Goal: Task Accomplishment & Management: Manage account settings

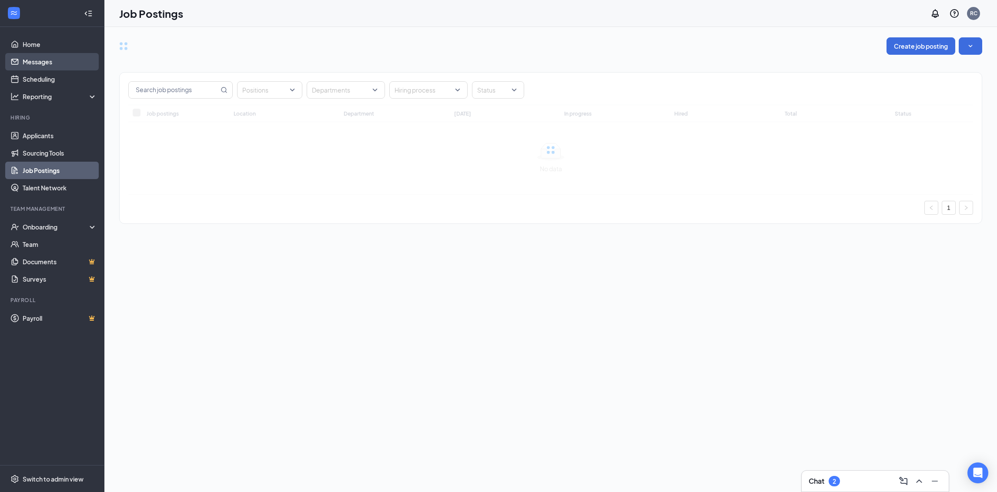
click at [66, 59] on link "Messages" at bounding box center [60, 61] width 74 height 17
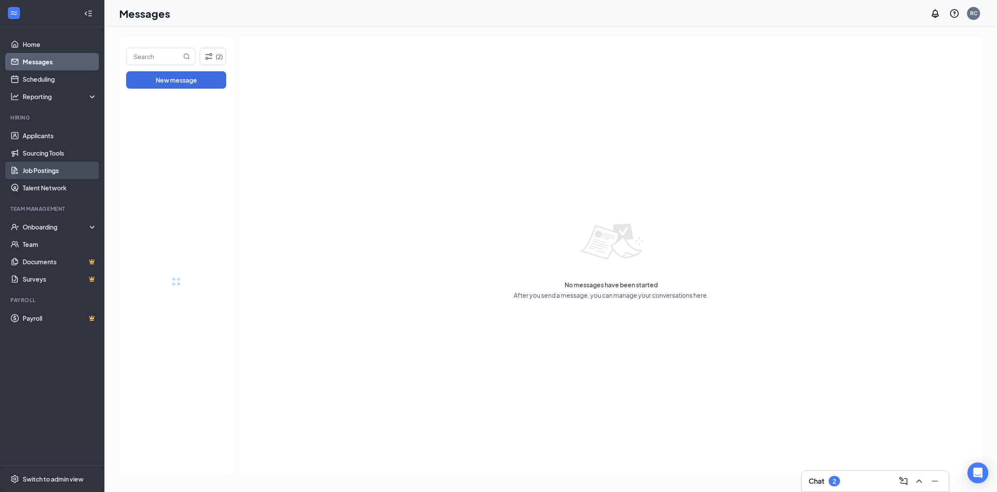
click at [51, 169] on link "Job Postings" at bounding box center [60, 170] width 74 height 17
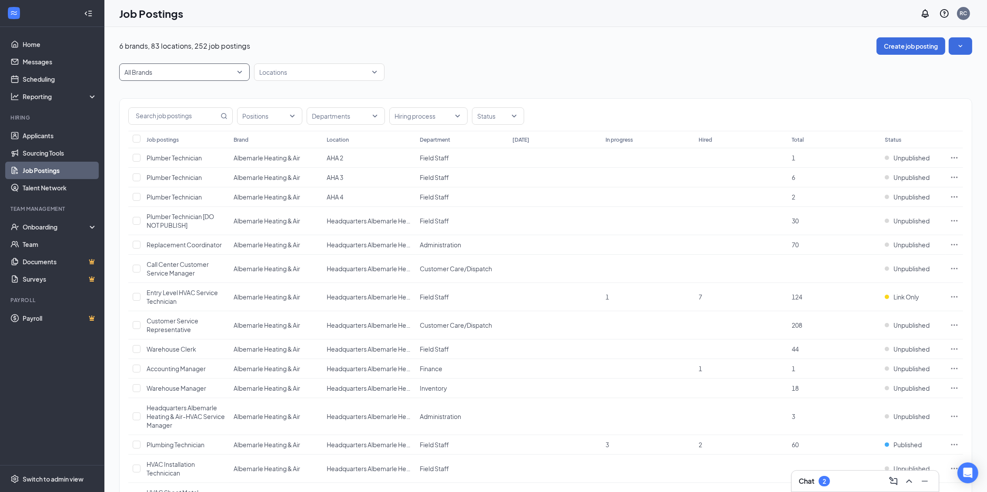
click at [222, 76] on span "All Brands" at bounding box center [180, 72] width 112 height 9
click at [195, 200] on span "Plumber Technician" at bounding box center [174, 197] width 55 height 8
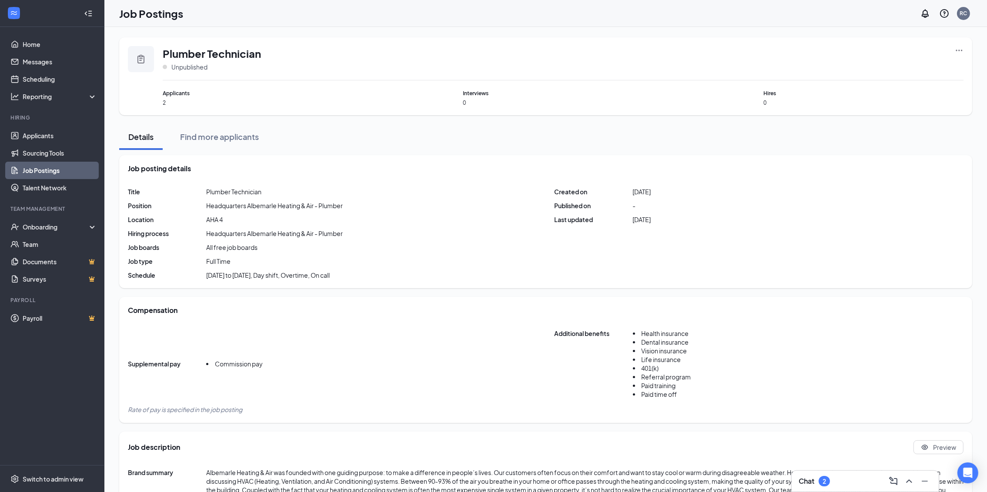
click at [51, 162] on link "Job Postings" at bounding box center [60, 170] width 74 height 17
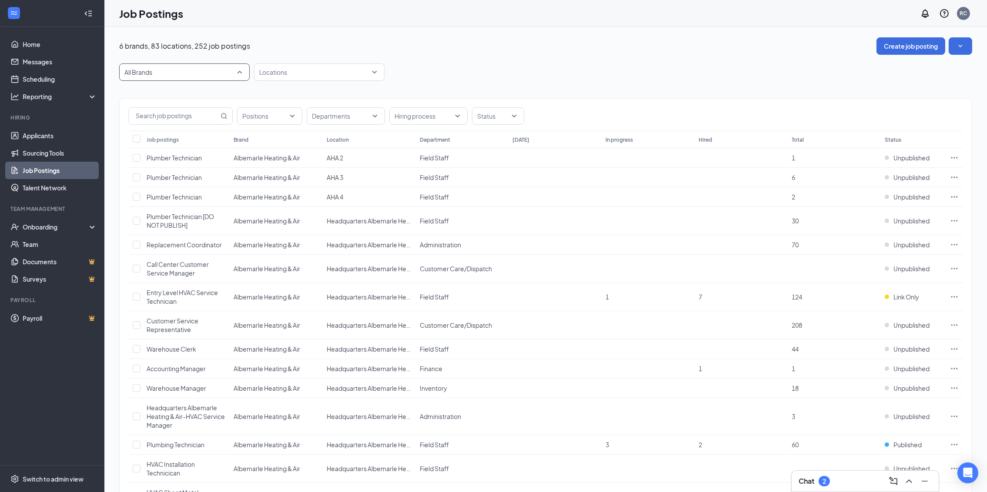
click at [224, 72] on span "All Brands" at bounding box center [180, 72] width 112 height 9
drag, startPoint x: 180, startPoint y: 194, endPoint x: 187, endPoint y: 187, distance: 10.5
click at [180, 194] on p "Robert B Payne Heating & Air" at bounding box center [169, 193] width 87 height 9
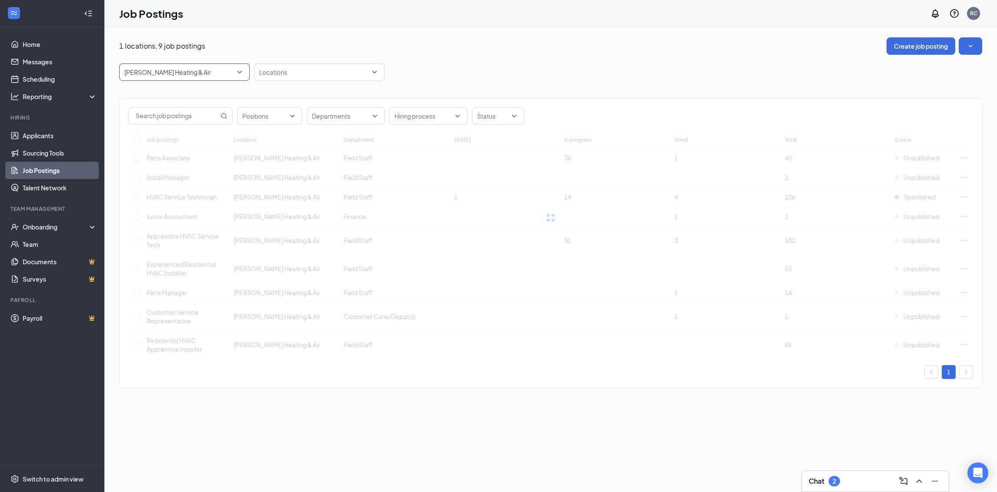
click at [485, 107] on div "Positions Departments Hiring process Status" at bounding box center [551, 115] width 862 height 32
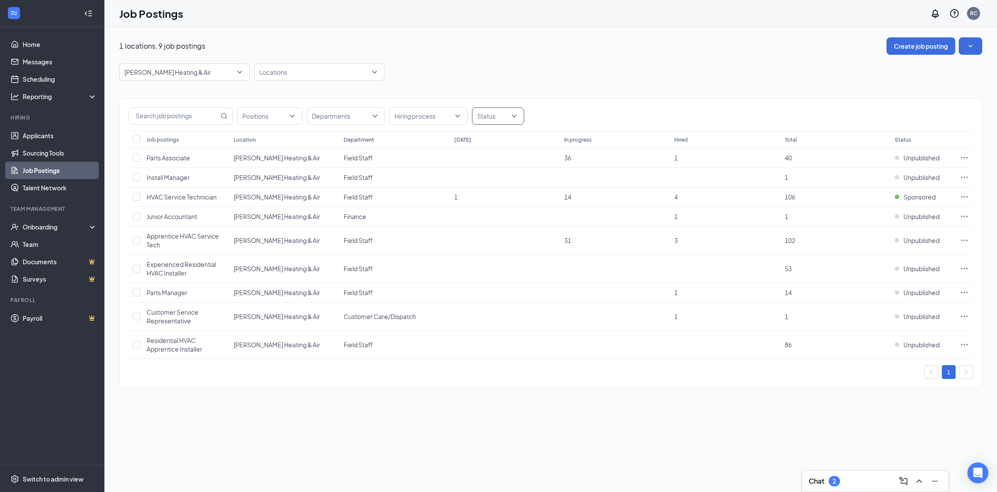
click at [487, 111] on div at bounding box center [493, 116] width 39 height 14
click at [960, 160] on icon "Ellipses" at bounding box center [964, 158] width 9 height 9
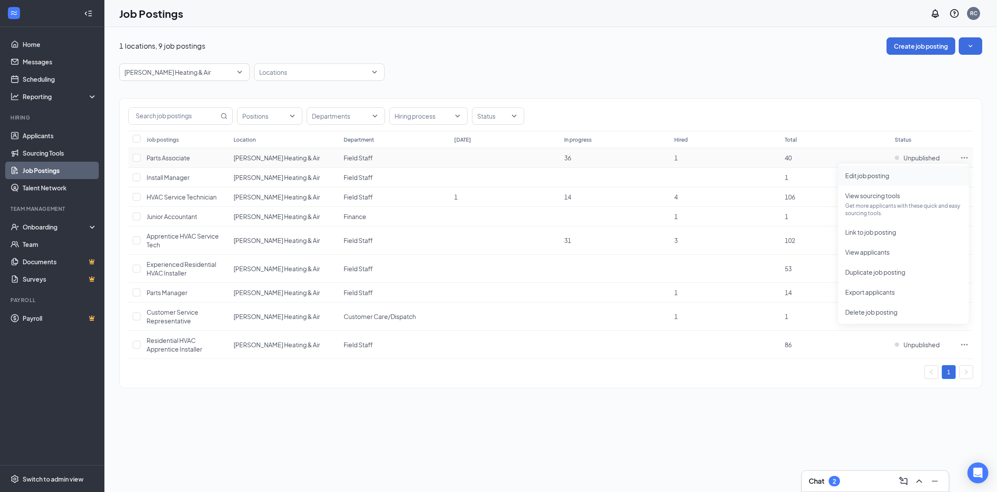
click at [870, 173] on span "Edit job posting" at bounding box center [867, 176] width 44 height 8
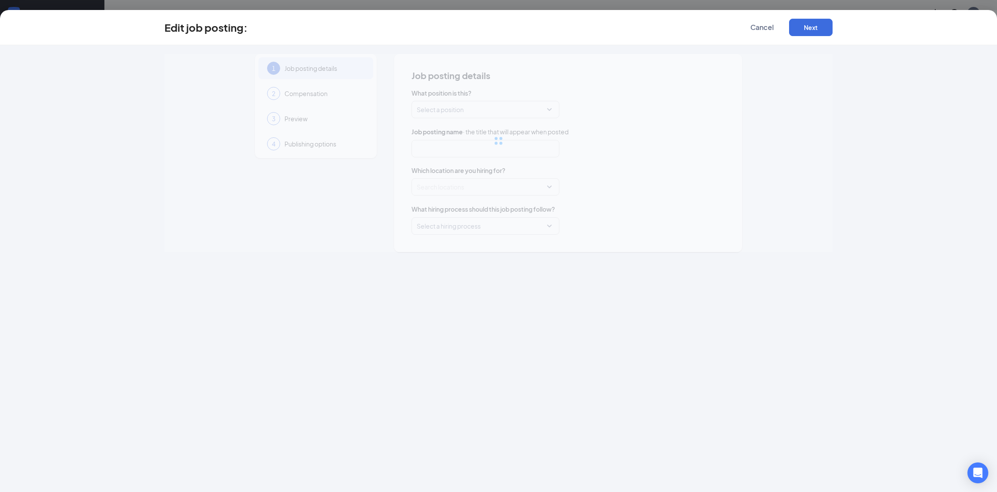
type input "Parts Associate"
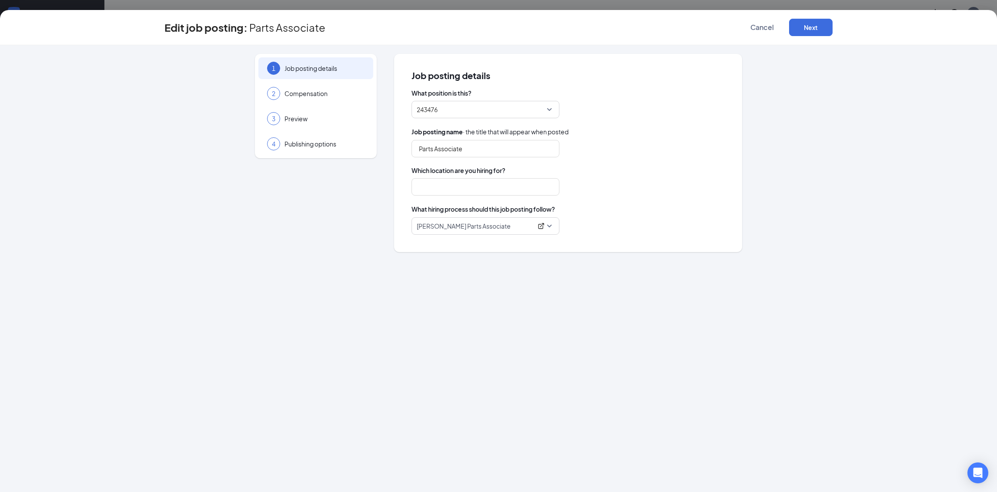
type input "Robert B Payne Heating & Air"
click at [774, 28] on button "Cancel" at bounding box center [761, 27] width 43 height 17
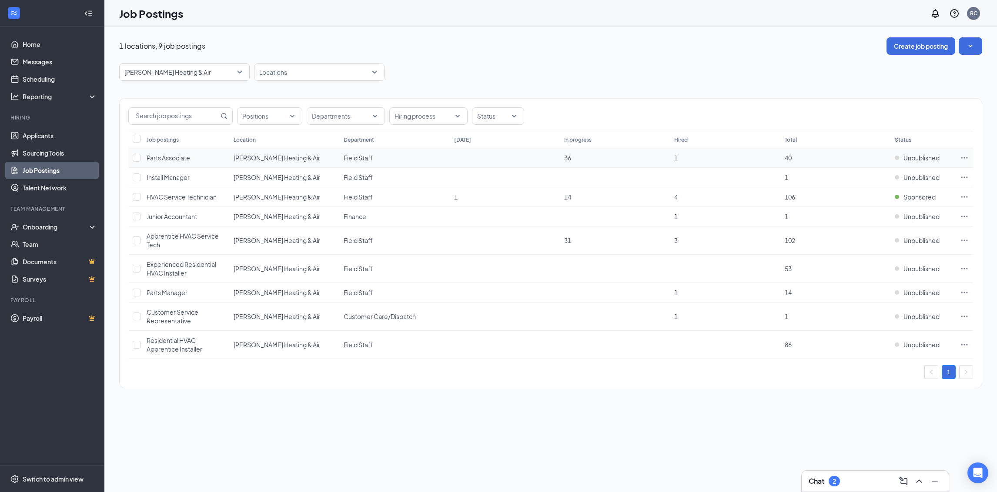
click at [961, 156] on icon "Ellipses" at bounding box center [964, 158] width 9 height 9
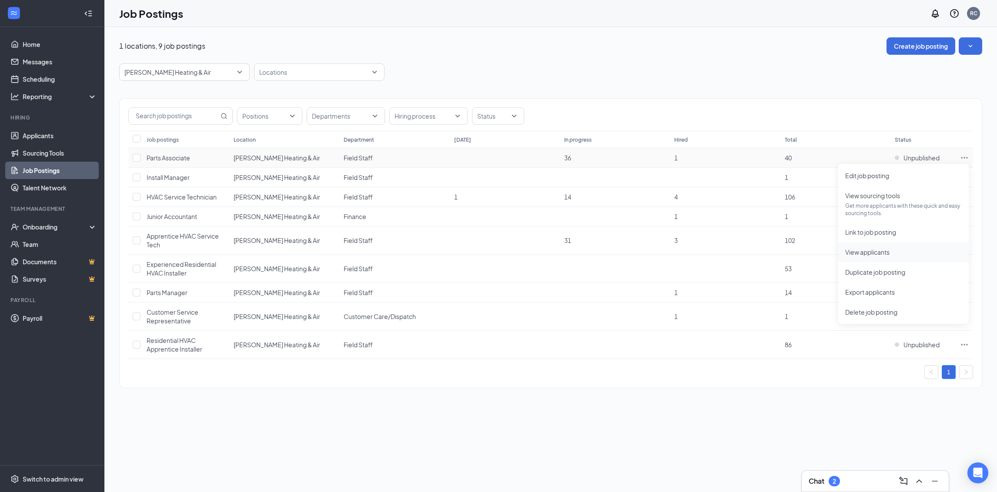
click at [873, 254] on span "View applicants" at bounding box center [867, 252] width 44 height 8
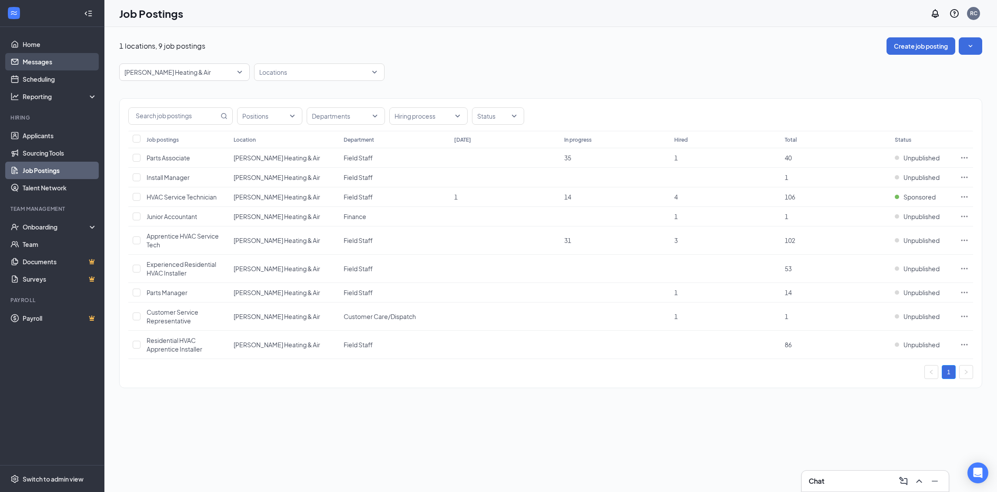
click at [61, 63] on link "Messages" at bounding box center [60, 61] width 74 height 17
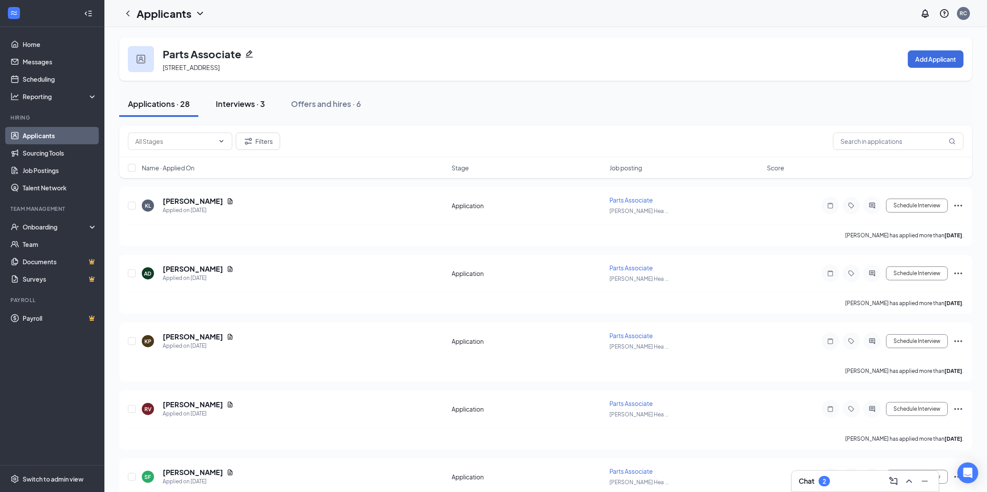
click at [240, 102] on div "Interviews · 3" at bounding box center [240, 103] width 49 height 11
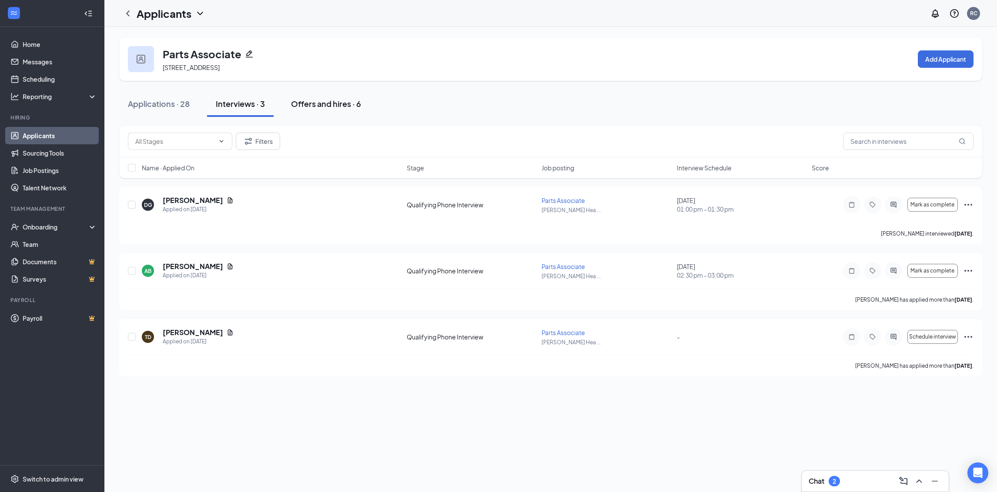
click at [338, 103] on div "Offers and hires · 6" at bounding box center [326, 103] width 70 height 11
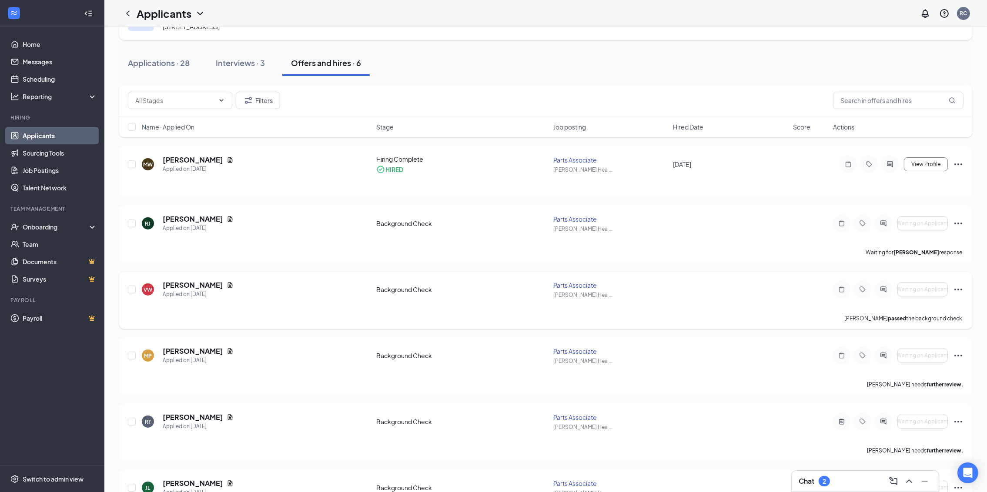
scroll to position [87, 0]
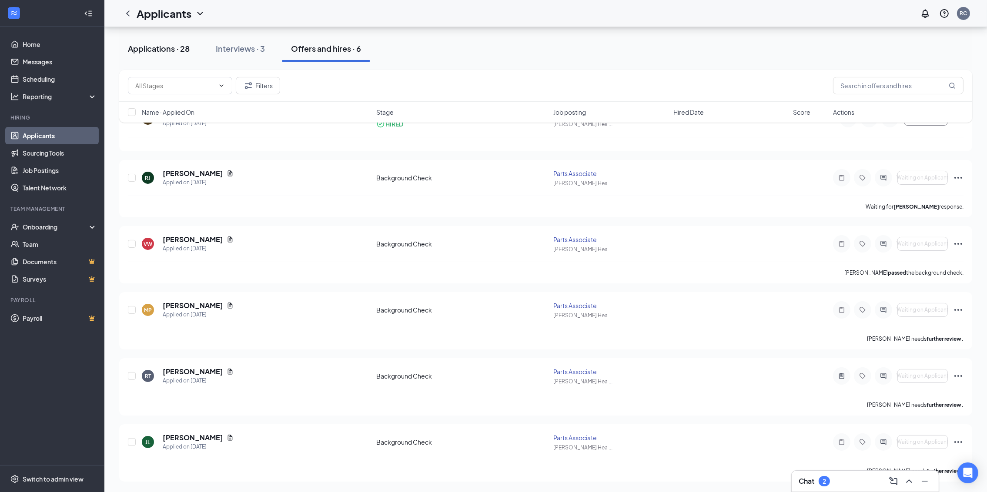
click at [169, 46] on div "Applications · 28" at bounding box center [159, 48] width 62 height 11
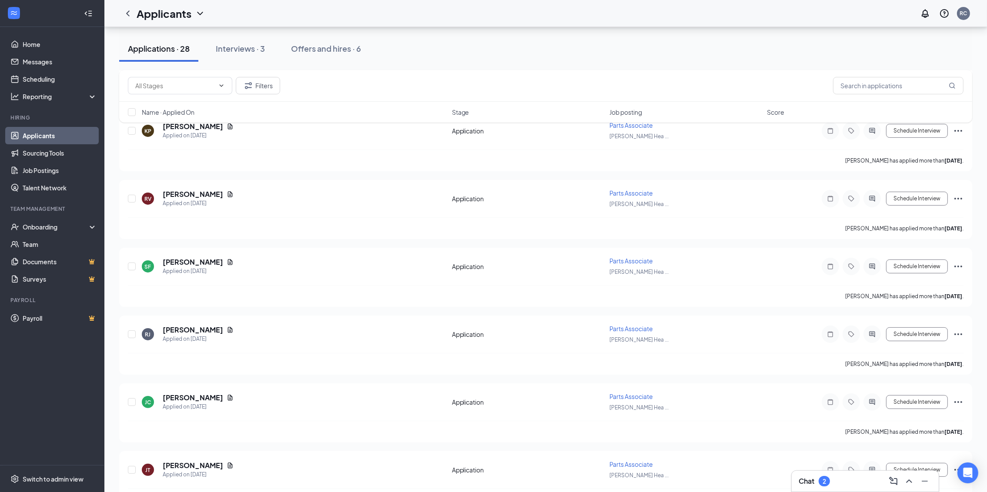
scroll to position [105, 0]
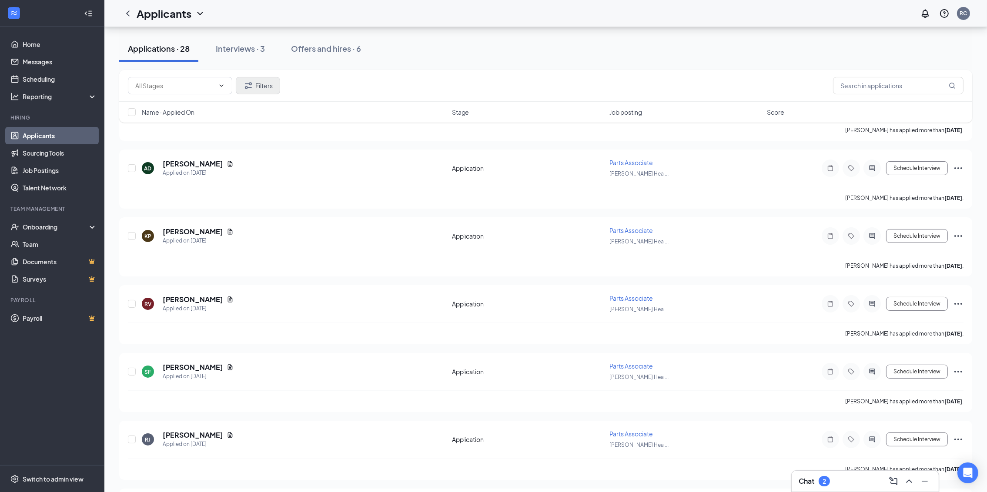
drag, startPoint x: 269, startPoint y: 101, endPoint x: 265, endPoint y: 84, distance: 17.4
click at [268, 100] on div "Filters" at bounding box center [545, 86] width 853 height 32
click at [265, 84] on button "Filters" at bounding box center [258, 85] width 44 height 17
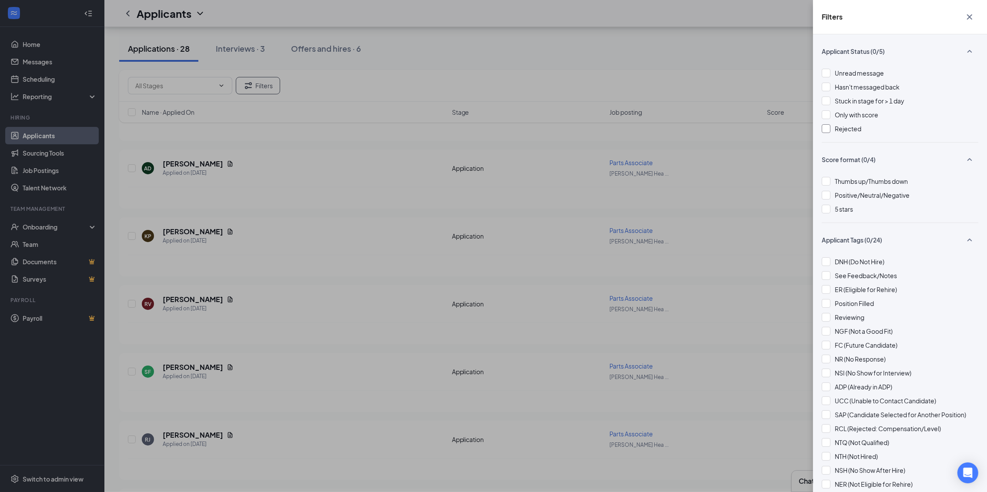
click at [824, 131] on div at bounding box center [825, 128] width 9 height 9
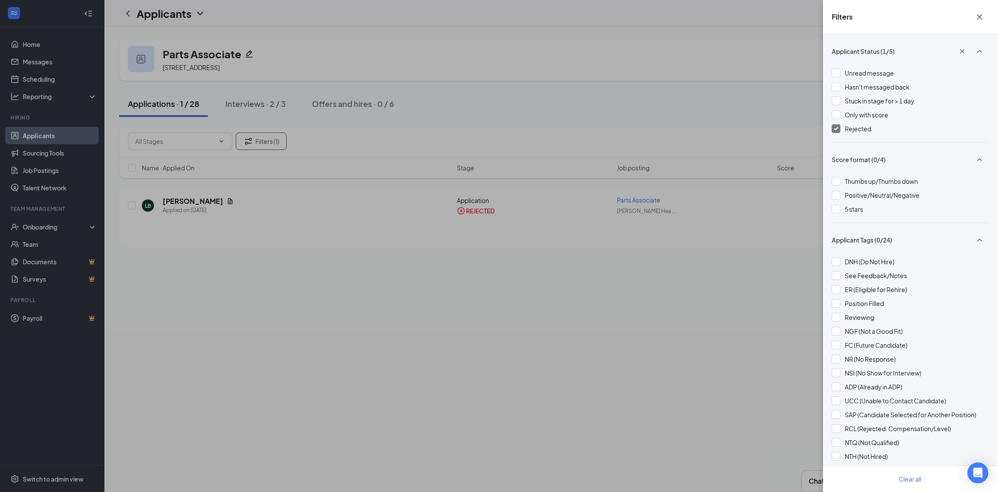
click at [979, 12] on icon "Cross" at bounding box center [979, 17] width 10 height 10
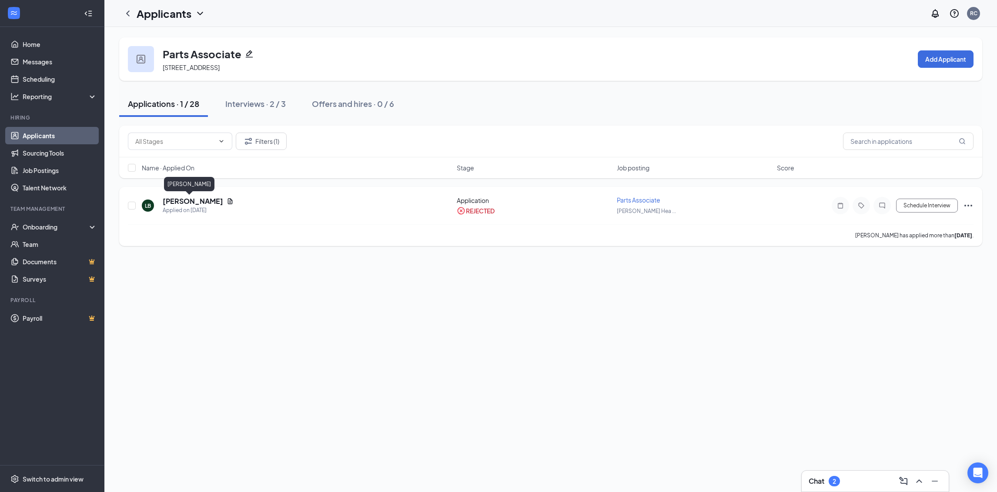
click at [194, 202] on h5 "Lucas Budd" at bounding box center [193, 202] width 60 height 10
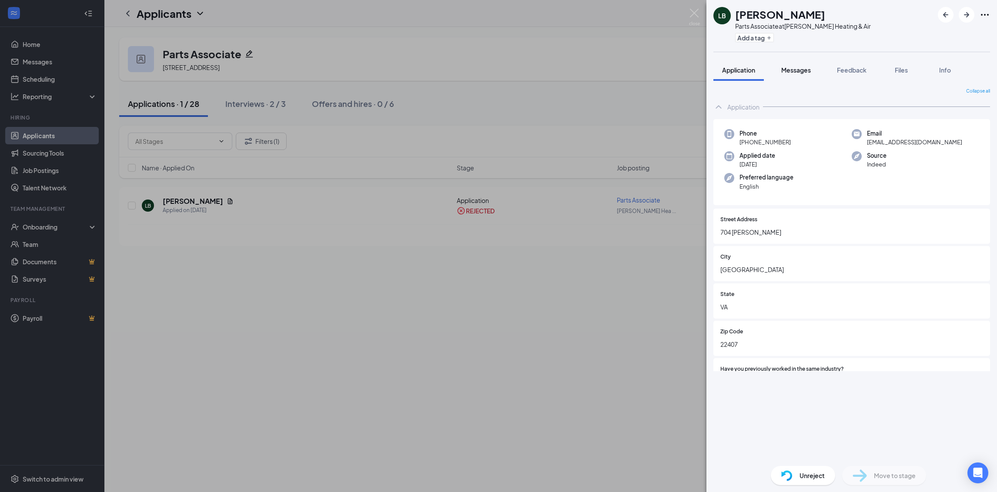
click at [778, 70] on button "Messages" at bounding box center [795, 70] width 47 height 22
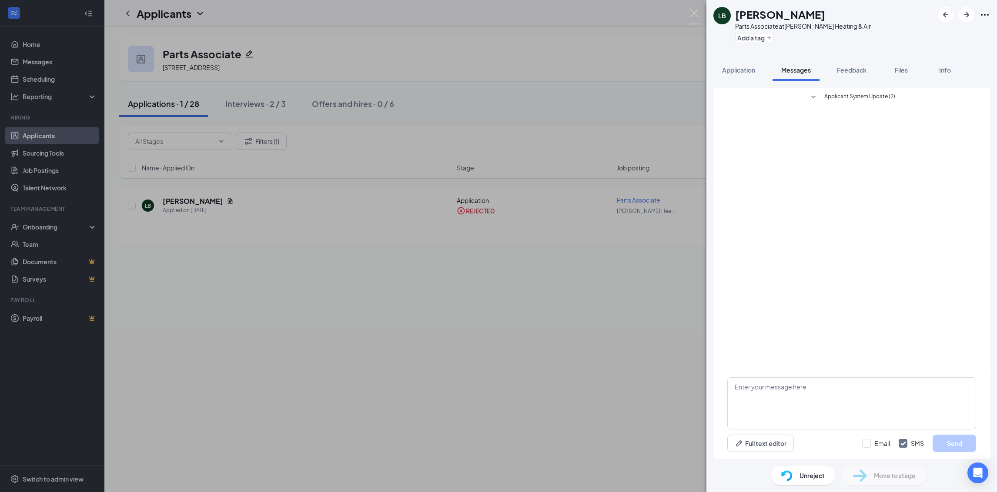
click at [695, 12] on img at bounding box center [694, 17] width 11 height 17
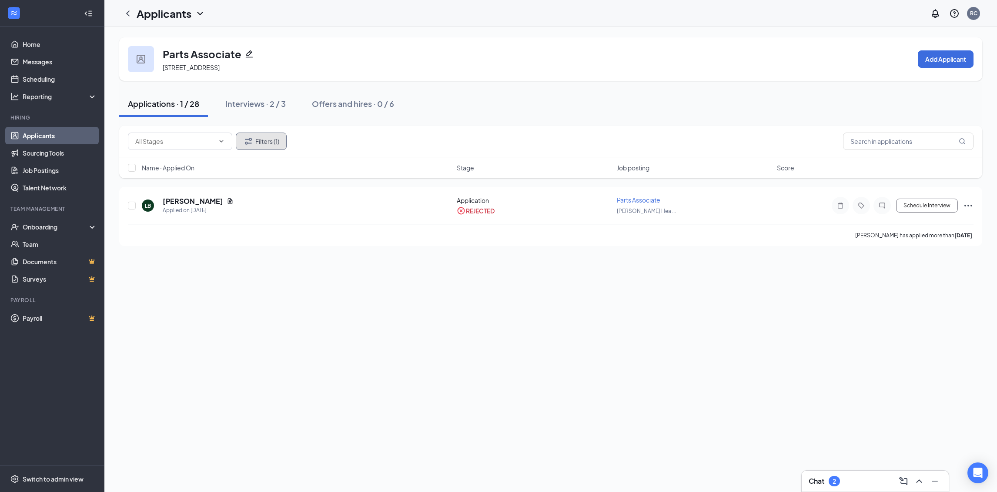
click at [257, 143] on button "Filters (1)" at bounding box center [261, 141] width 51 height 17
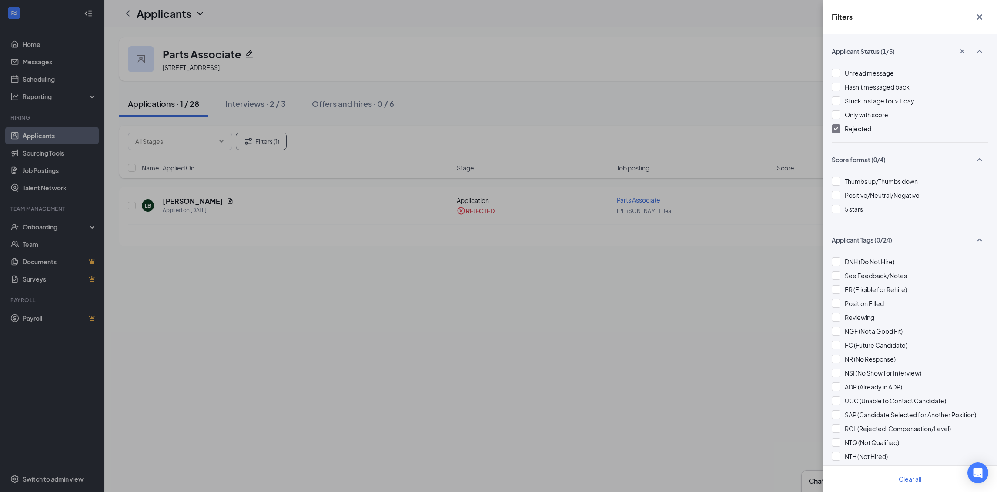
click at [837, 129] on img at bounding box center [836, 128] width 4 height 3
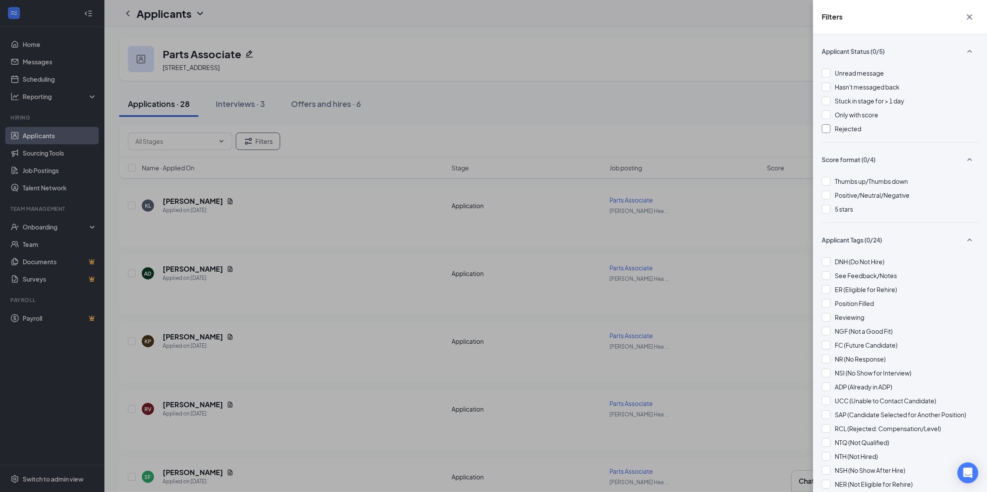
click at [977, 13] on button "button" at bounding box center [969, 17] width 17 height 17
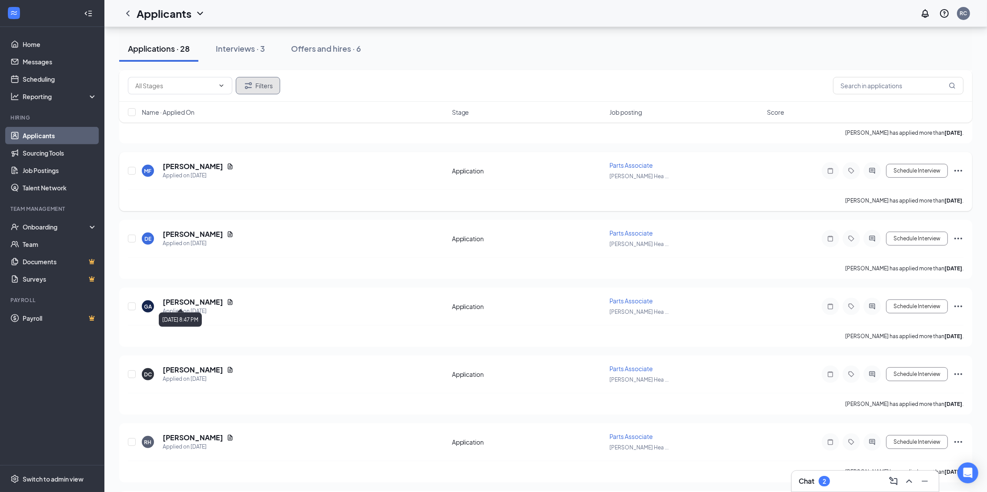
scroll to position [561, 0]
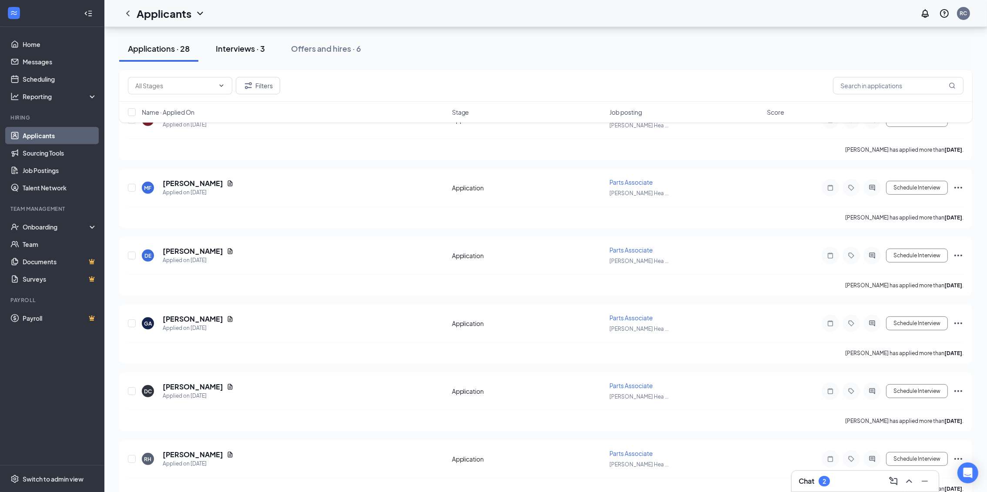
click at [240, 41] on button "Interviews · 3" at bounding box center [240, 49] width 67 height 26
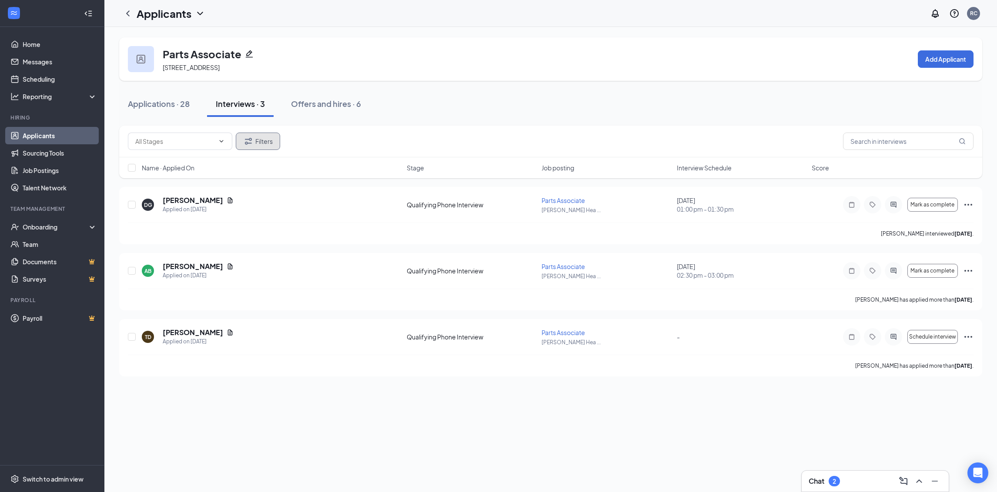
click at [261, 134] on button "Filters" at bounding box center [258, 141] width 44 height 17
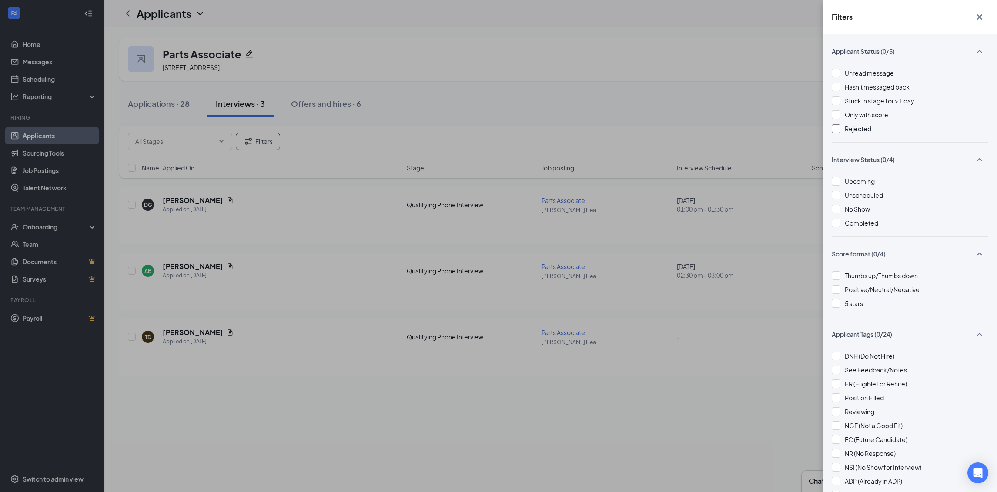
click at [836, 127] on div at bounding box center [835, 128] width 9 height 9
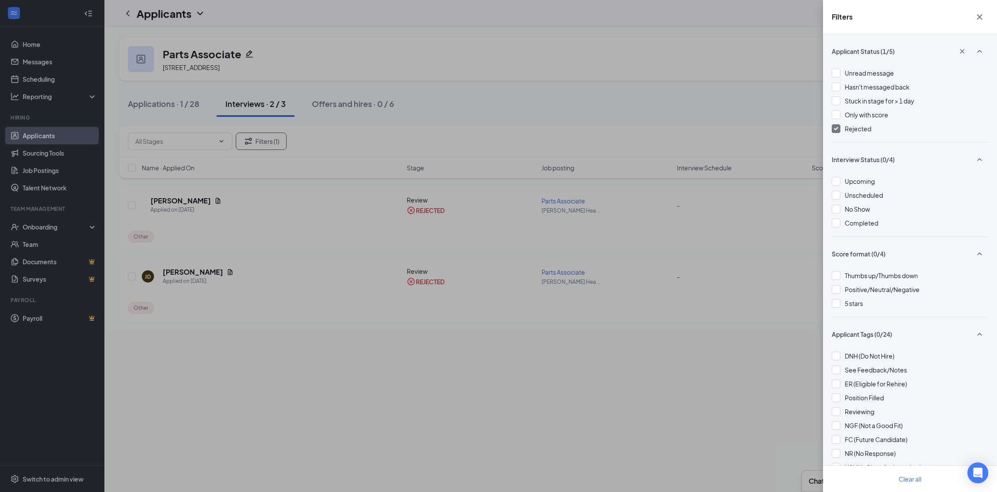
click at [982, 20] on icon "Cross" at bounding box center [979, 17] width 10 height 10
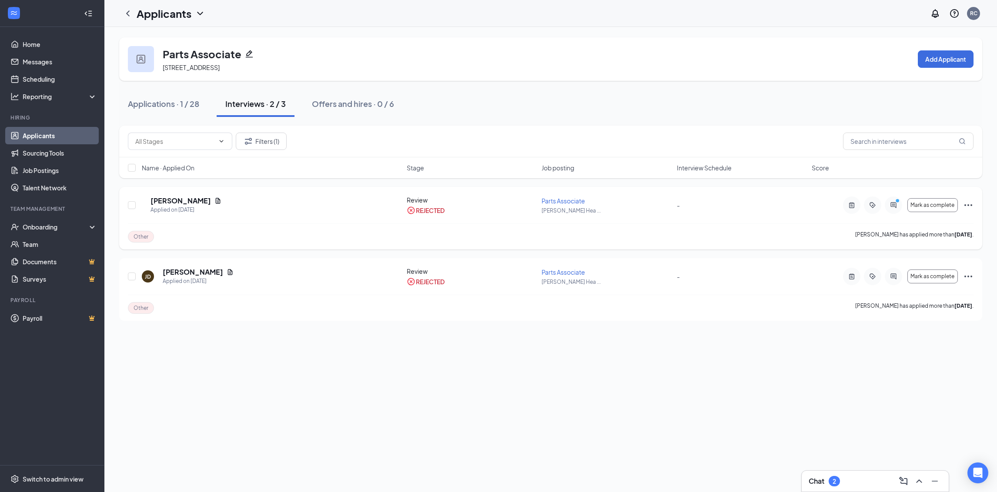
click at [169, 199] on h5 "Sadat Sheikh" at bounding box center [180, 201] width 60 height 10
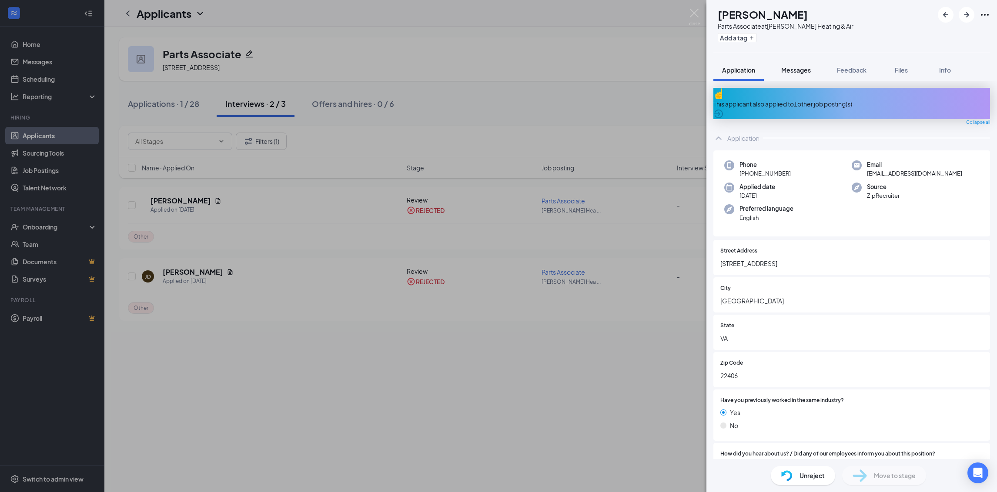
click at [790, 72] on span "Messages" at bounding box center [796, 70] width 30 height 8
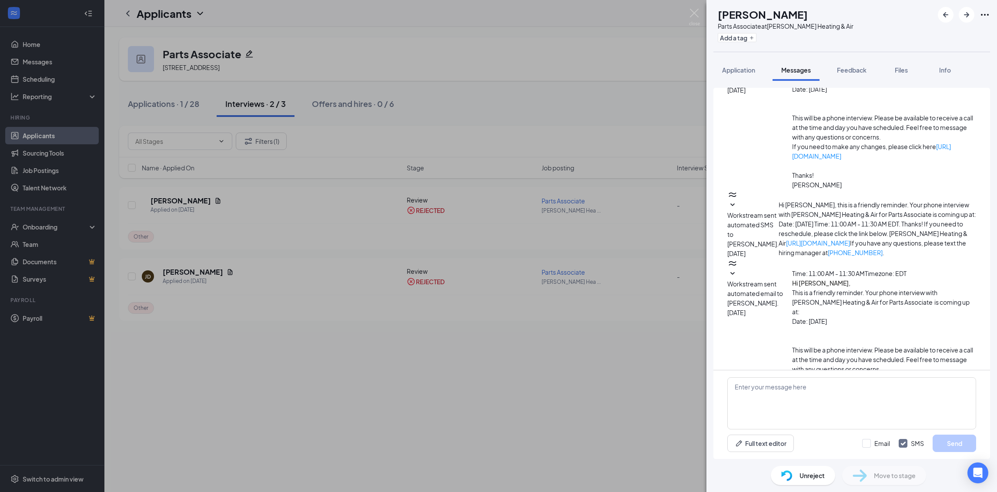
scroll to position [326, 0]
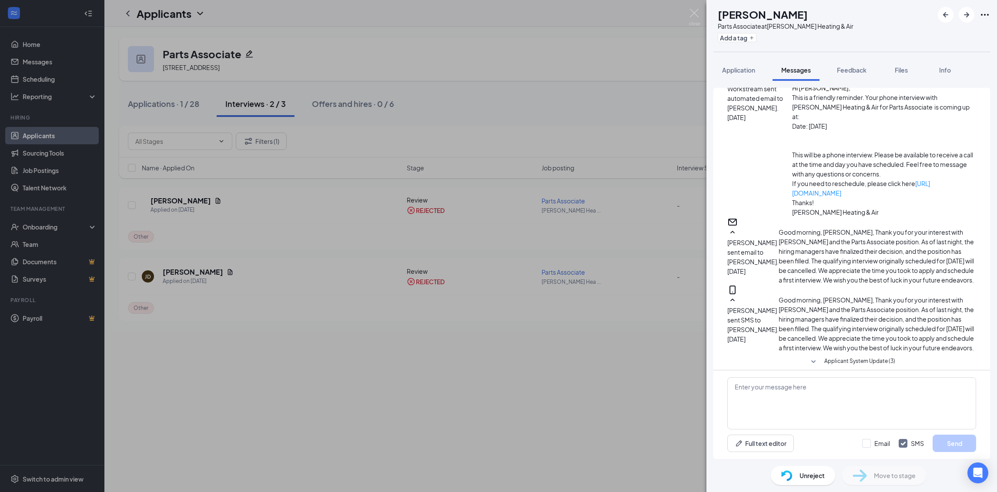
drag, startPoint x: 784, startPoint y: 291, endPoint x: 758, endPoint y: 254, distance: 45.9
drag, startPoint x: 758, startPoint y: 254, endPoint x: 813, endPoint y: 150, distance: 117.5
click at [813, 296] on span "Good morning, Sadat, Thank you for your interest with Robert B. Payne and the P…" at bounding box center [875, 324] width 195 height 56
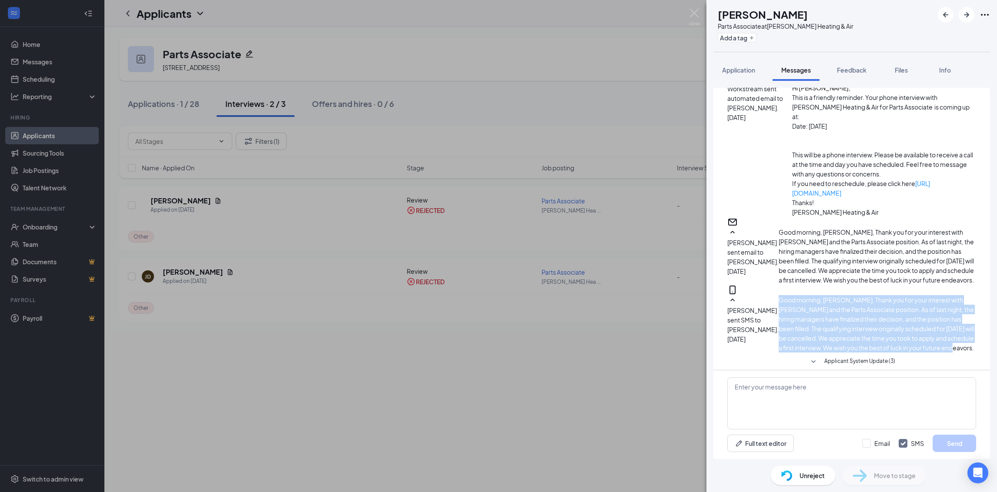
drag, startPoint x: 813, startPoint y: 150, endPoint x: 760, endPoint y: 117, distance: 62.9
click at [760, 295] on div "Rachelle Craft sent SMS to Sadat Sheikh. Aug 26 Good morning, Sadat, Thank you …" at bounding box center [851, 323] width 249 height 57
copy span "Good morning, Sadat, Thank you for your interest with Robert B. Payne and the P…"
click at [696, 9] on img at bounding box center [694, 17] width 11 height 17
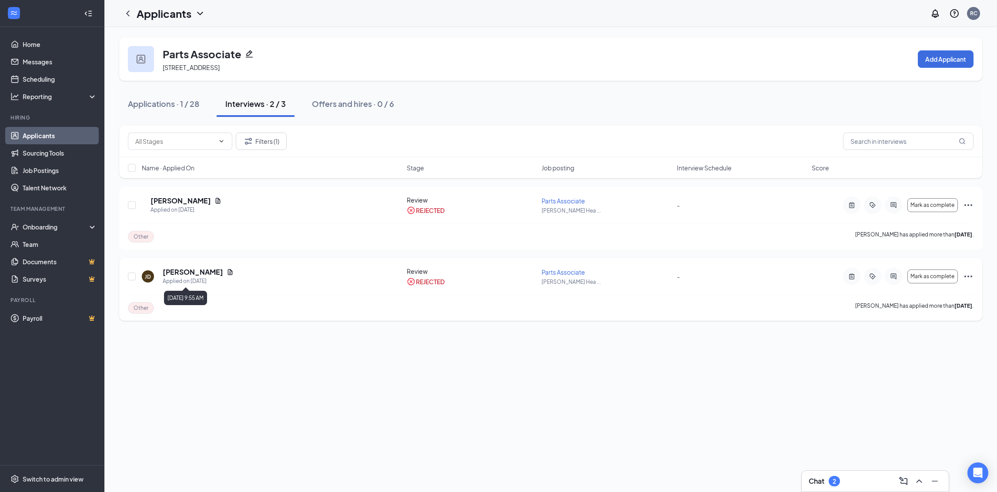
click at [211, 277] on div "Applied on Aug 7" at bounding box center [198, 281] width 71 height 9
click at [220, 266] on div "JD Jonathan Dayton Applied on Aug 7 Review REJECTED Parts Associate Robert B Pa…" at bounding box center [550, 289] width 863 height 63
click at [212, 272] on h5 "Jonathan Dayton" at bounding box center [193, 272] width 60 height 10
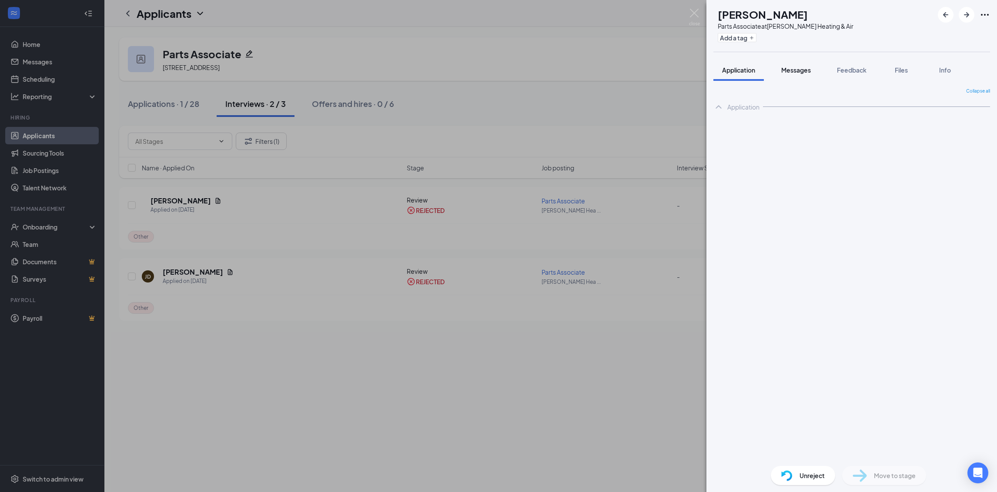
click at [802, 66] on span "Messages" at bounding box center [796, 70] width 30 height 8
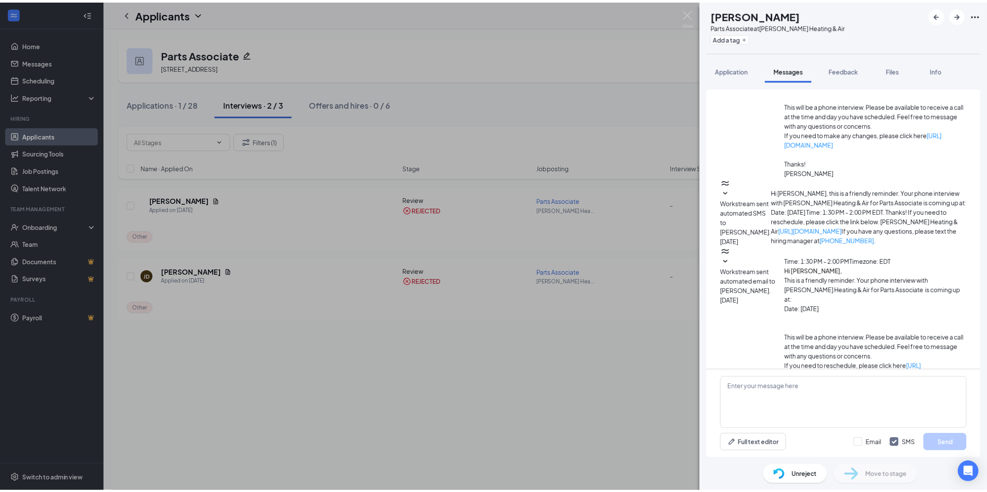
scroll to position [204, 0]
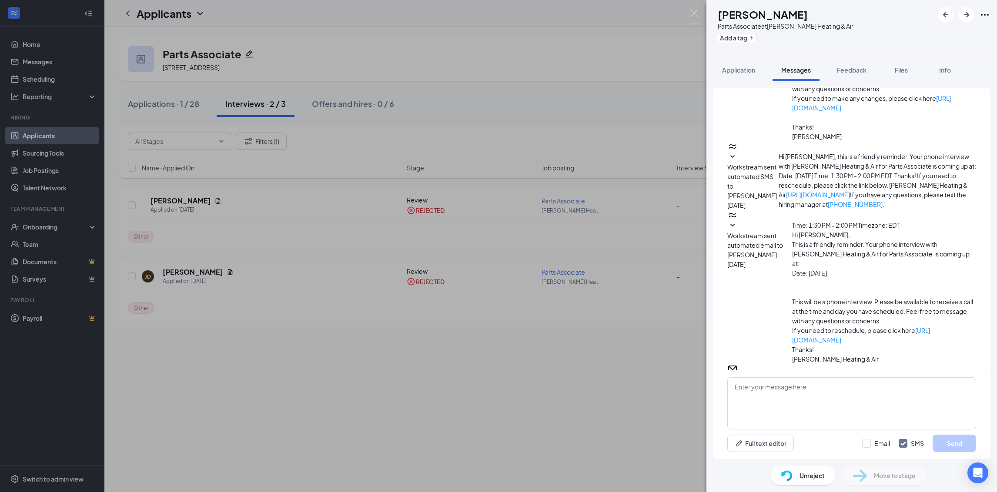
click at [34, 58] on div "JD Jonathan Dayton Parts Associate at Robert B Payne Heating & Air Add a tag Ap…" at bounding box center [498, 246] width 997 height 492
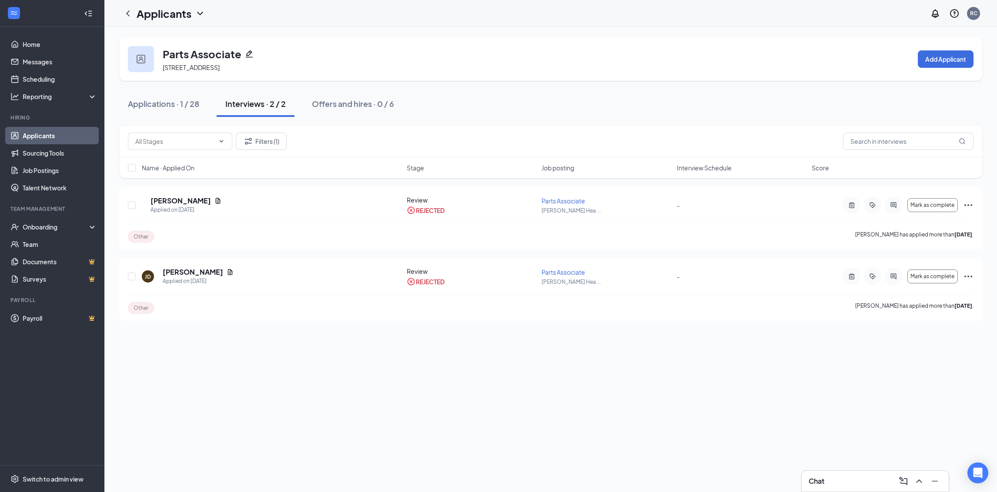
click at [72, 133] on link "Applicants" at bounding box center [60, 135] width 74 height 17
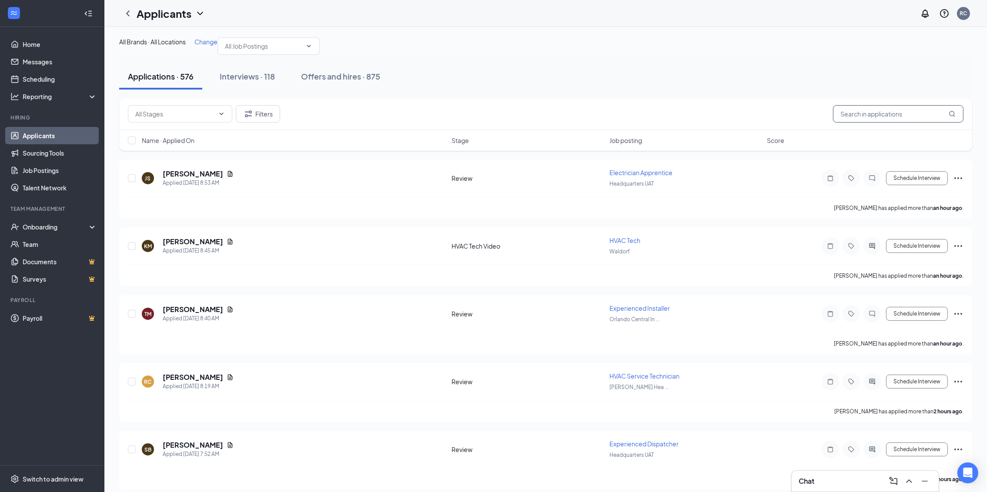
click at [875, 123] on input "text" at bounding box center [898, 113] width 130 height 17
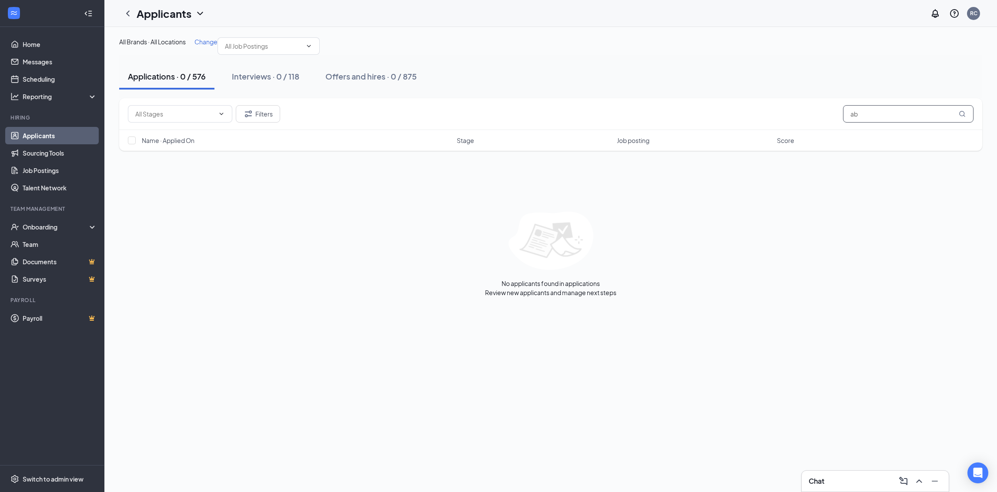
type input "a"
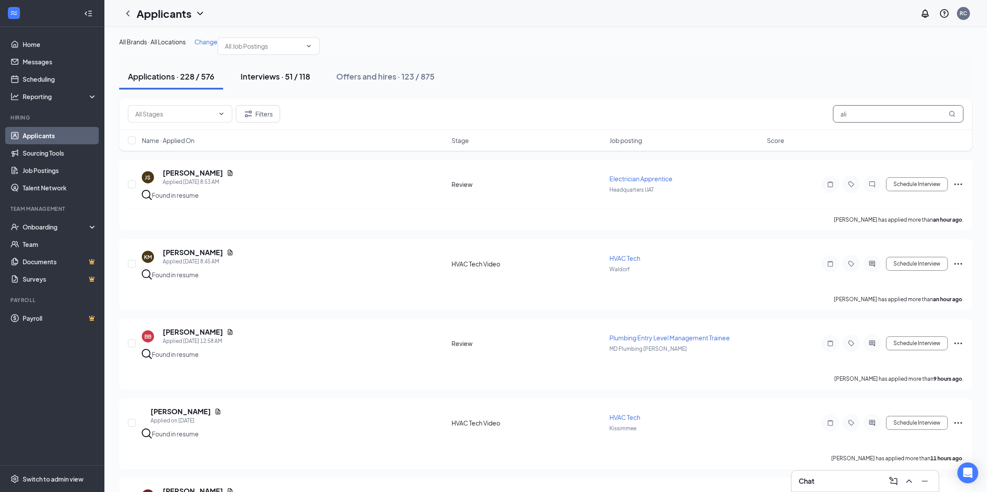
type input "ali"
click at [245, 82] on div "Interviews · 51 / 118" at bounding box center [275, 76] width 70 height 11
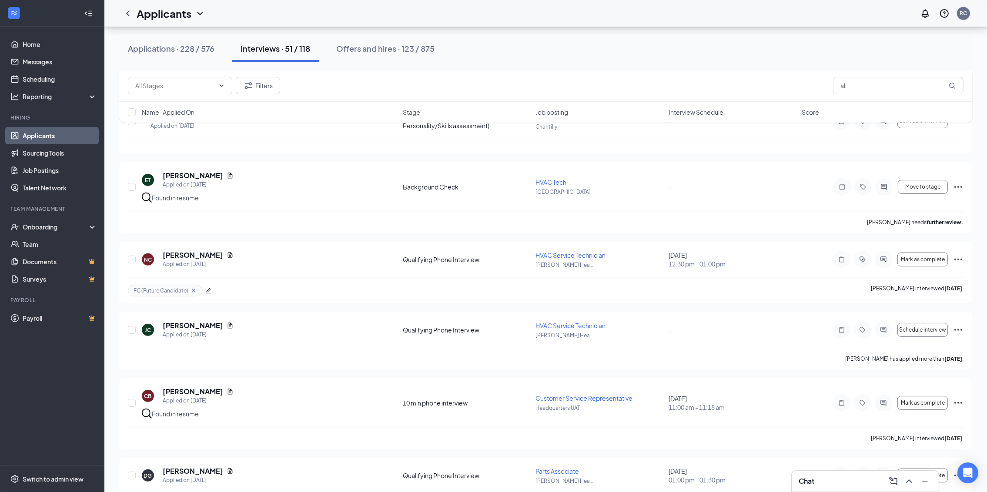
scroll to position [418, 0]
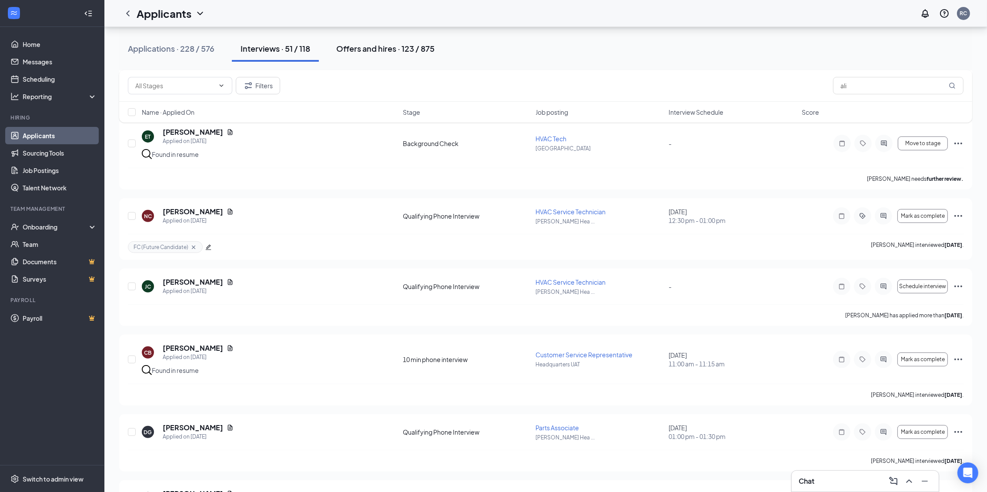
click at [394, 52] on div "Offers and hires · 123 / 875" at bounding box center [385, 48] width 98 height 11
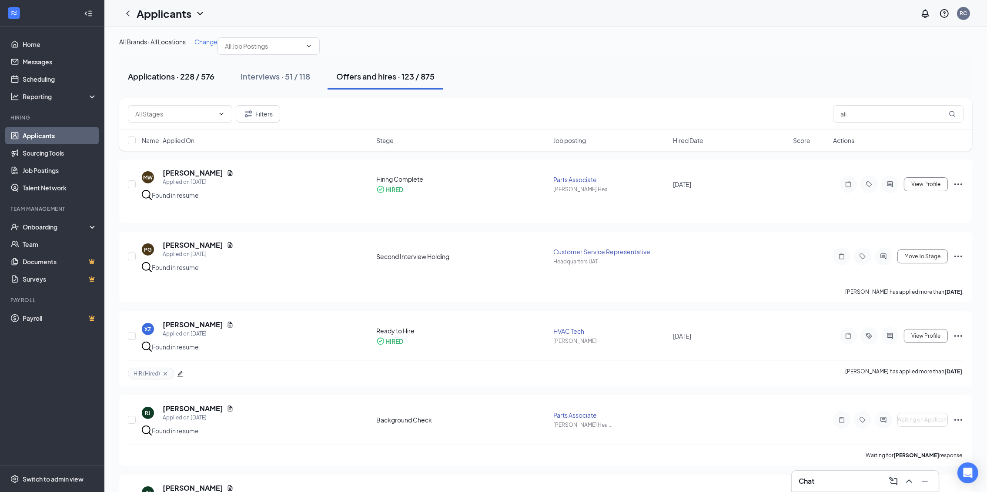
click at [164, 82] on div "Applications · 228 / 576" at bounding box center [171, 76] width 87 height 11
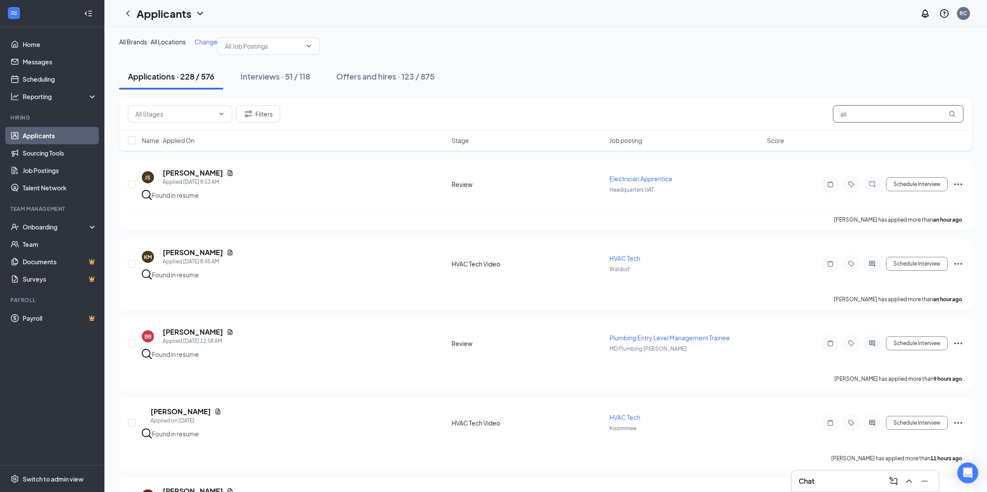
click at [915, 123] on input "ali" at bounding box center [898, 113] width 130 height 17
type input "a"
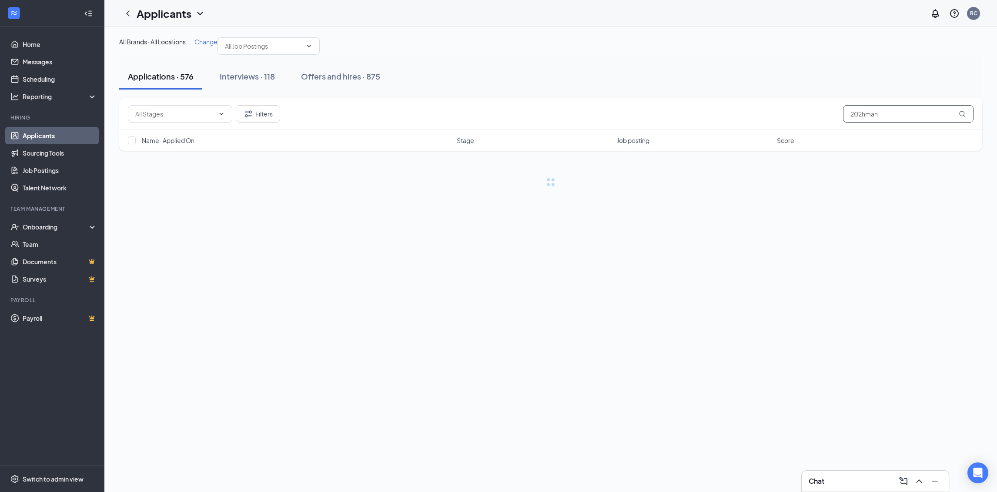
click at [885, 123] on input "202hman" at bounding box center [908, 113] width 130 height 17
type input "2023903873"
click at [64, 134] on link "Applicants" at bounding box center [60, 135] width 74 height 17
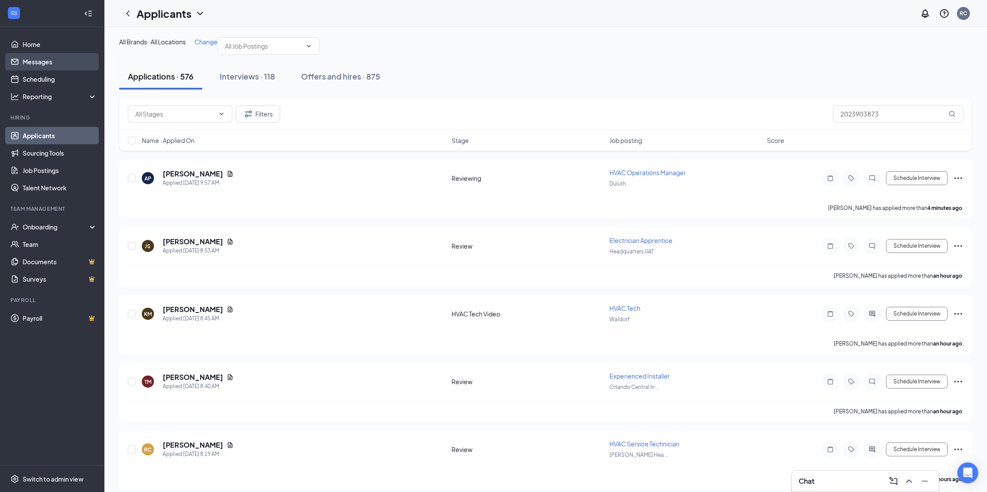
click at [60, 63] on link "Messages" at bounding box center [60, 61] width 74 height 17
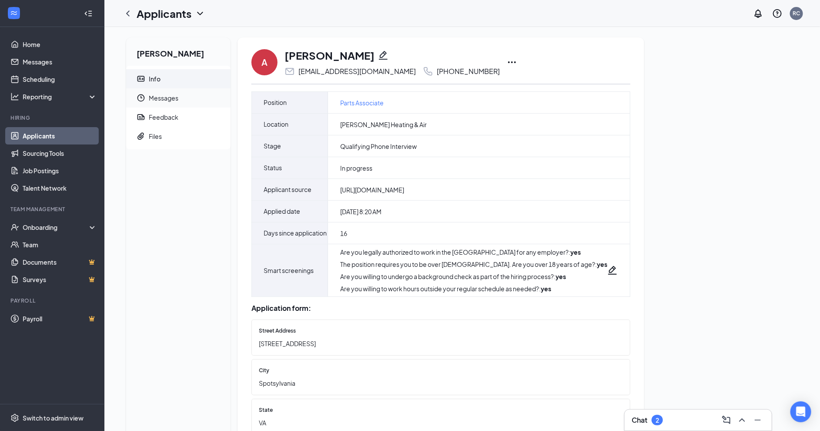
click at [161, 96] on span "Messages" at bounding box center [186, 97] width 75 height 19
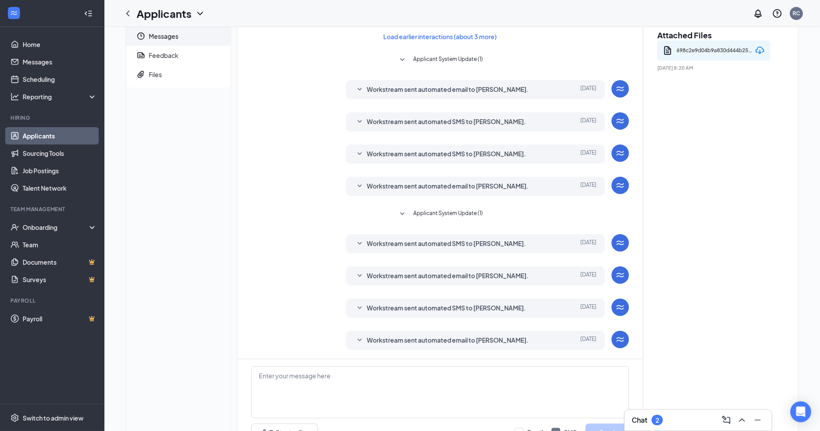
scroll to position [107, 0]
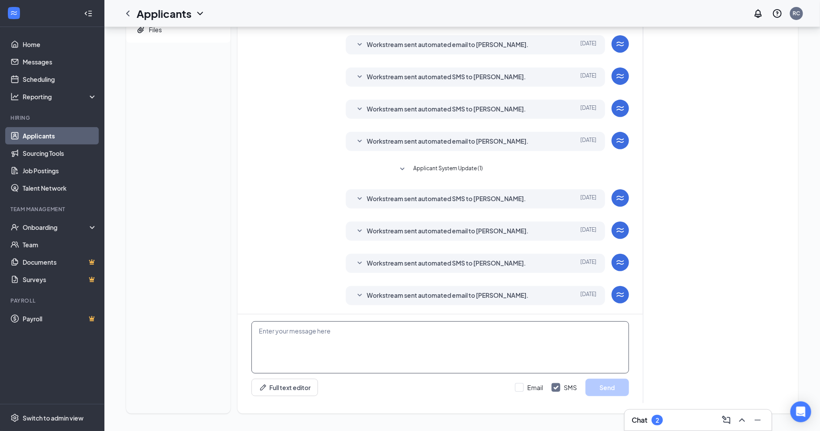
click at [464, 351] on textarea at bounding box center [439, 347] width 377 height 52
paste textarea "Good morning, Sadat, Thank you for your interest with Robert B. Payne and the P…"
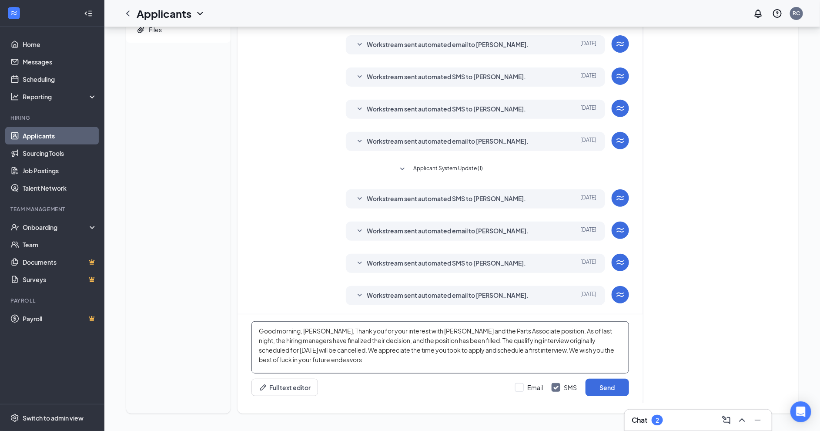
click at [321, 329] on textarea "Good morning, Sadat, Thank you for your interest with Robert B. Payne and the P…" at bounding box center [439, 347] width 377 height 52
click at [599, 330] on textarea "Good morning, Andrea, Thank you for your interest with Robert B. Payne and the …" at bounding box center [439, 347] width 377 height 52
click at [437, 363] on textarea "Good morning, Andrea, Thank you for your interest with Robert B. Payne and the …" at bounding box center [439, 347] width 377 height 52
type textarea "Good morning, Andrea, Thank you for your interest with Robert B. Payne and the …"
click at [521, 384] on input "Email" at bounding box center [529, 387] width 28 height 9
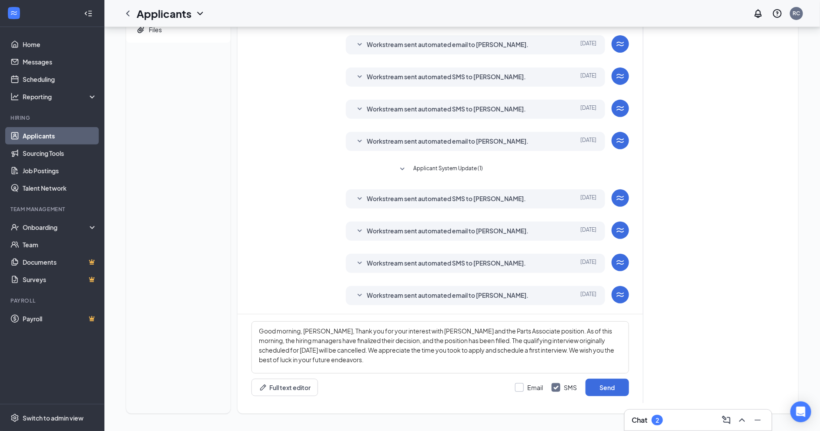
checkbox input "true"
click at [620, 387] on button "Send" at bounding box center [606, 386] width 43 height 17
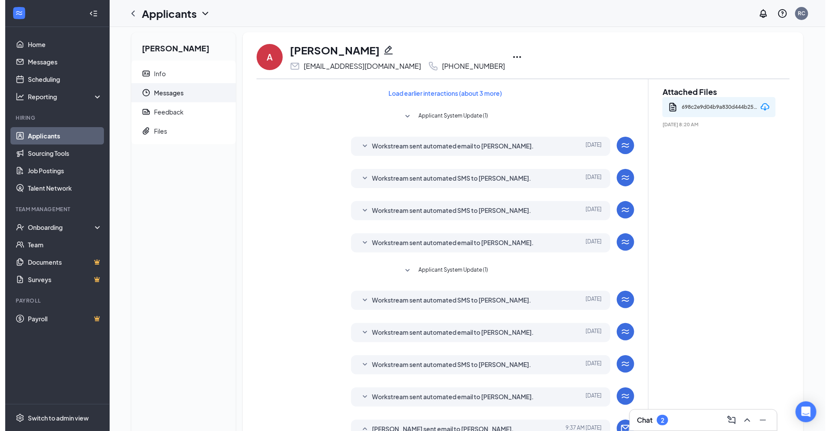
scroll to position [0, 0]
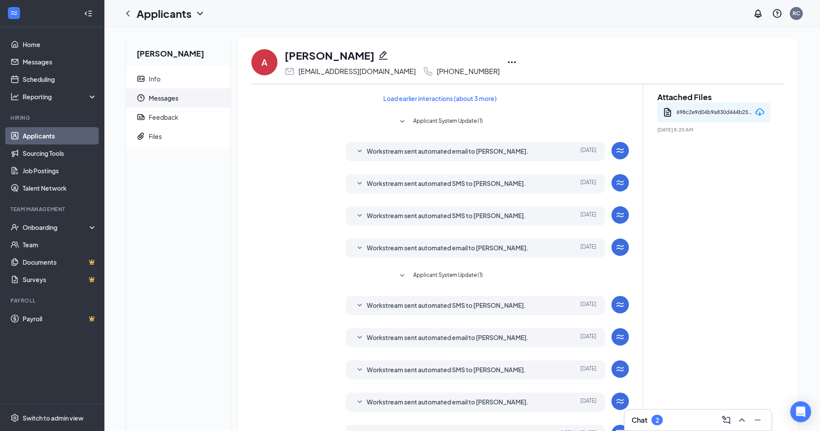
click at [510, 66] on div "A Andrea Burleigh gs5103cookiesandcrafts@gmail.com +1 (804) 637-0207" at bounding box center [517, 62] width 533 height 29
click at [511, 66] on icon "Ellipses" at bounding box center [512, 62] width 10 height 10
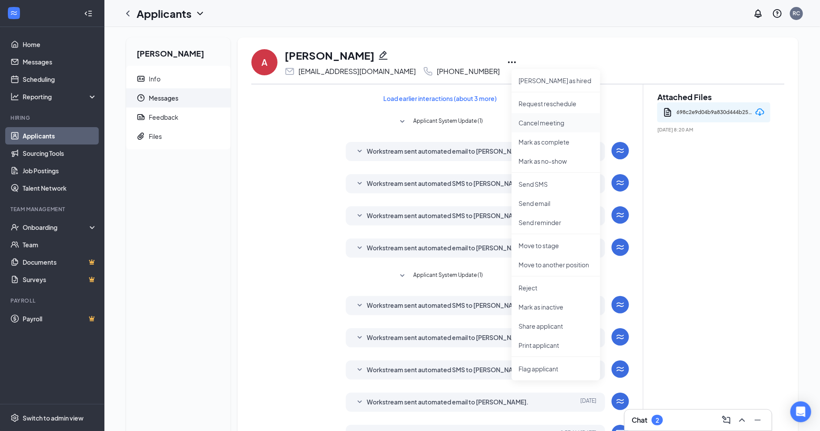
click at [535, 127] on li "Cancel meeting" at bounding box center [555, 122] width 89 height 19
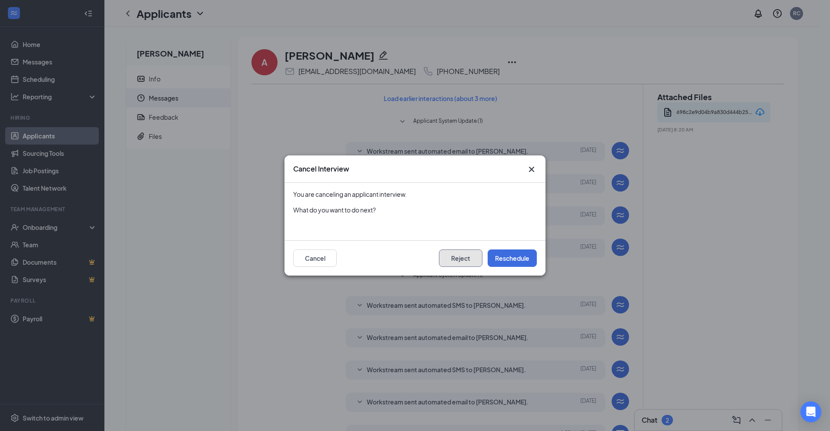
click at [452, 260] on button "Reject" at bounding box center [460, 257] width 43 height 17
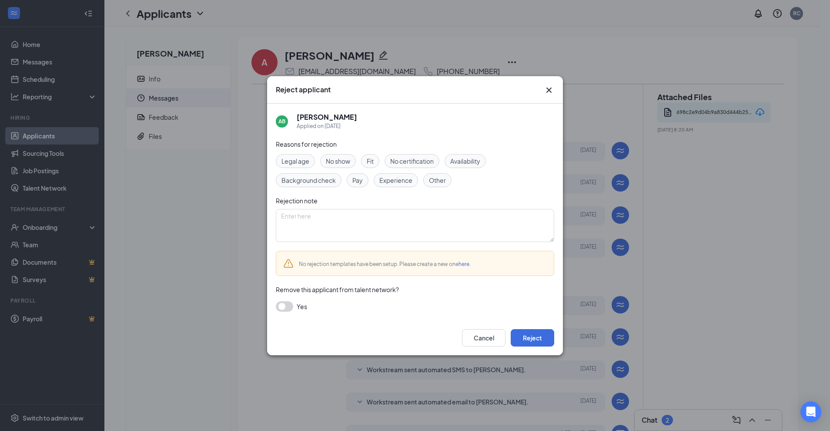
click at [433, 183] on span "Other" at bounding box center [437, 180] width 17 height 10
click at [414, 222] on textarea at bounding box center [415, 225] width 278 height 33
type textarea "Position filled"
click at [534, 338] on button "Reject" at bounding box center [532, 337] width 43 height 17
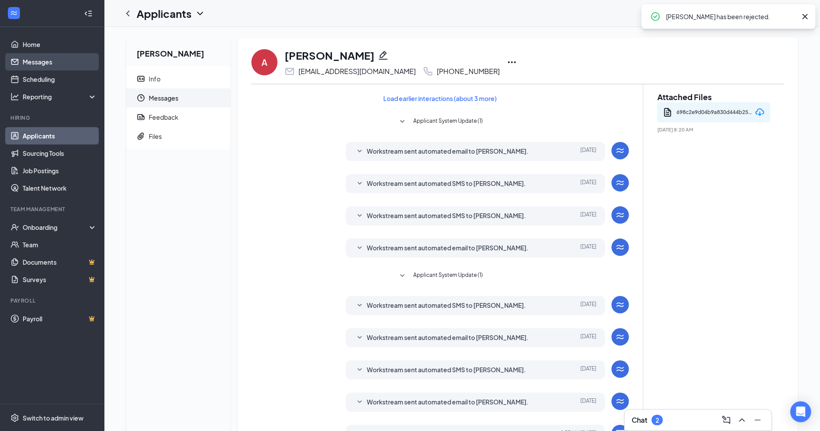
click at [23, 53] on link "Messages" at bounding box center [60, 61] width 74 height 17
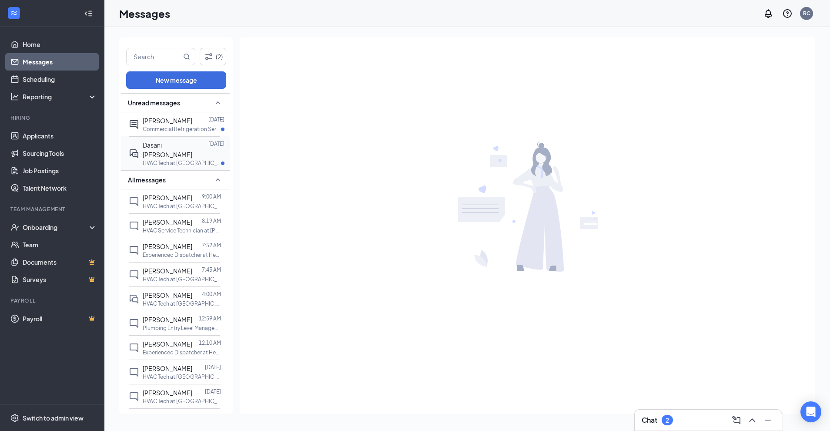
click at [157, 149] on div "Dasani Creasy" at bounding box center [176, 149] width 66 height 19
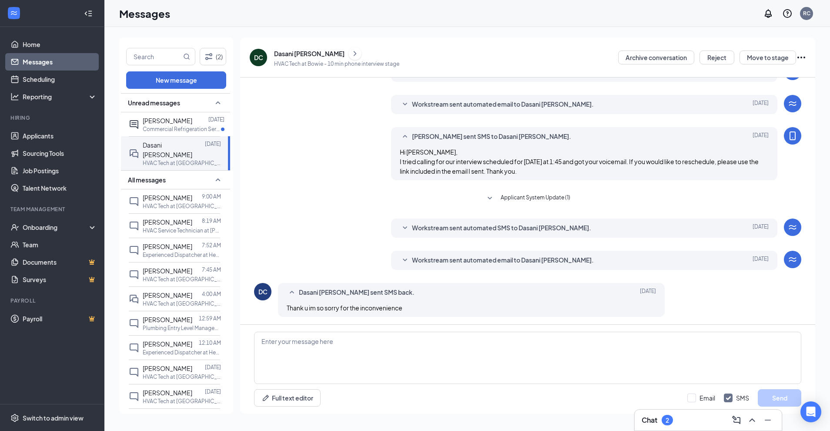
scroll to position [145, 0]
click at [398, 267] on div "Workstream sent automated email to Dasani Creasy. Aug 26 Hi Dasani Creasy, Cong…" at bounding box center [584, 258] width 387 height 19
click at [400, 260] on icon "SmallChevronDown" at bounding box center [405, 259] width 10 height 10
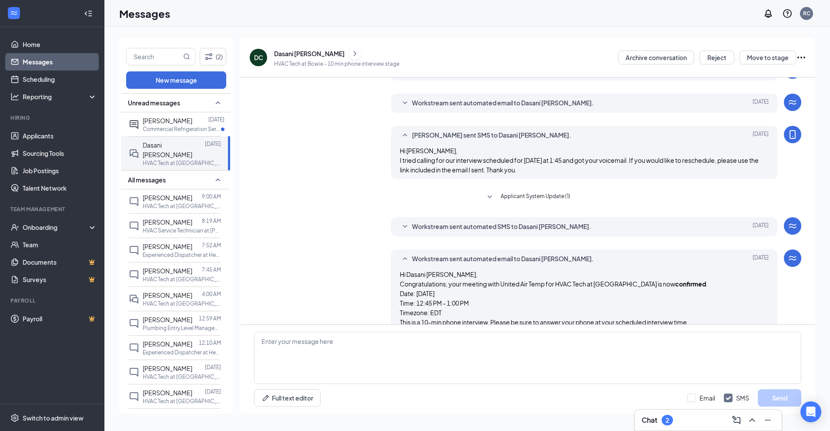
scroll to position [210, 0]
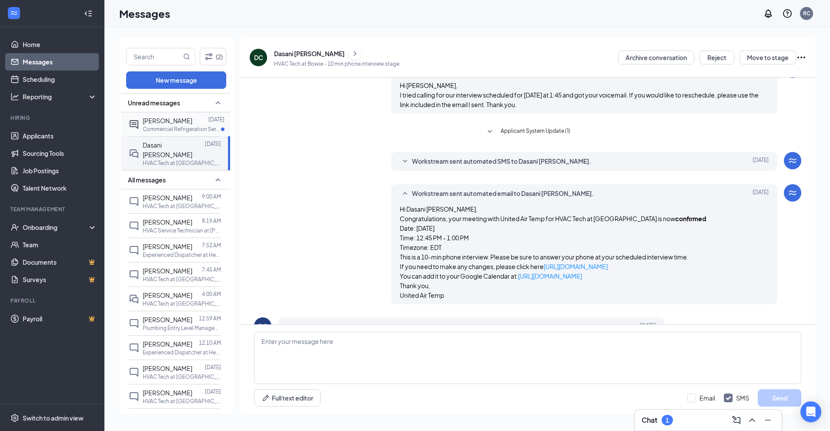
click at [158, 120] on span "[PERSON_NAME]" at bounding box center [168, 121] width 50 height 8
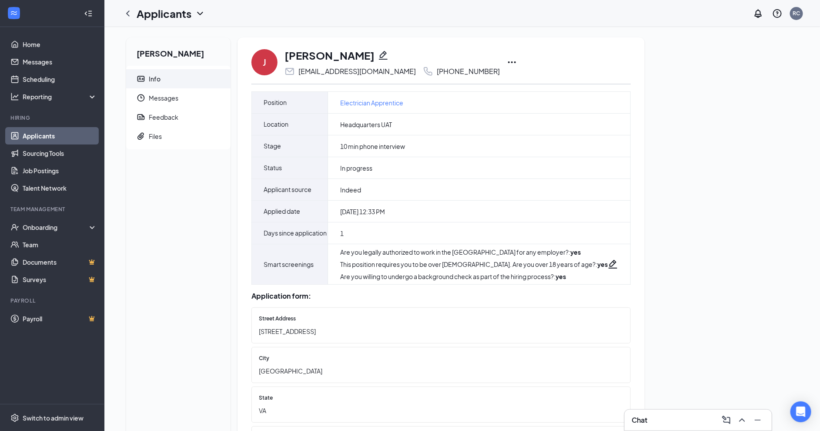
click at [507, 62] on icon "Ellipses" at bounding box center [512, 62] width 10 height 10
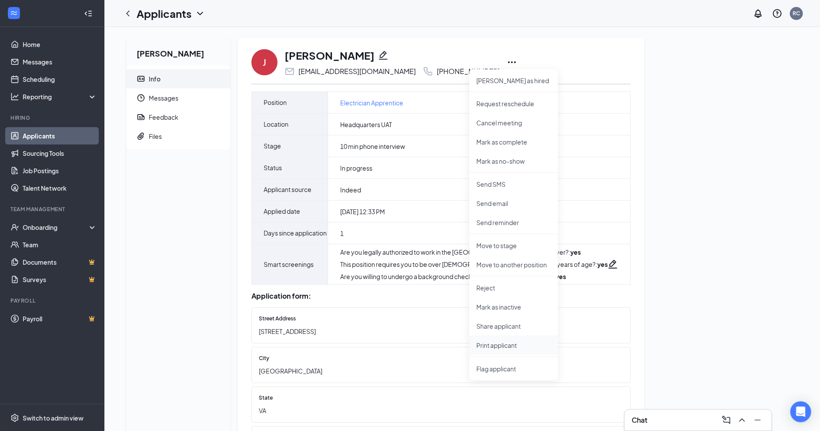
click at [491, 345] on p "Print applicant" at bounding box center [513, 344] width 75 height 9
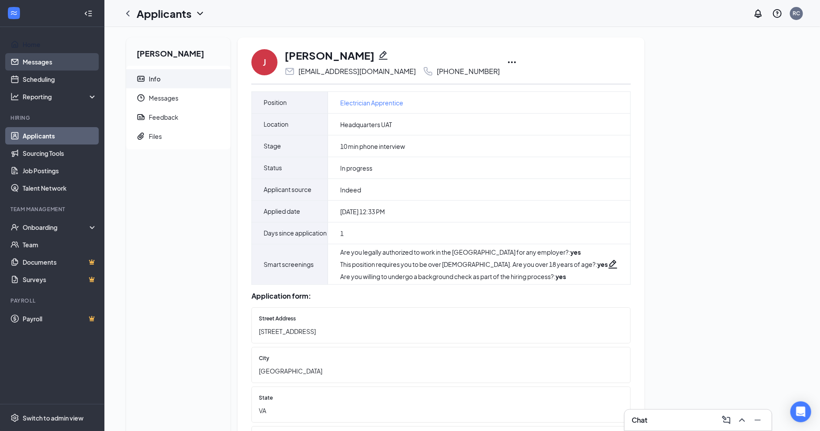
click at [60, 53] on link "Messages" at bounding box center [60, 61] width 74 height 17
